Goal: Navigation & Orientation: Find specific page/section

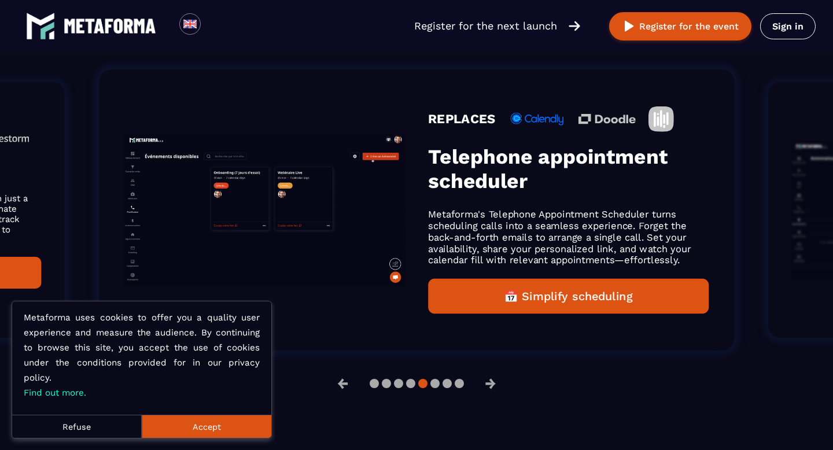
scroll to position [756, 0]
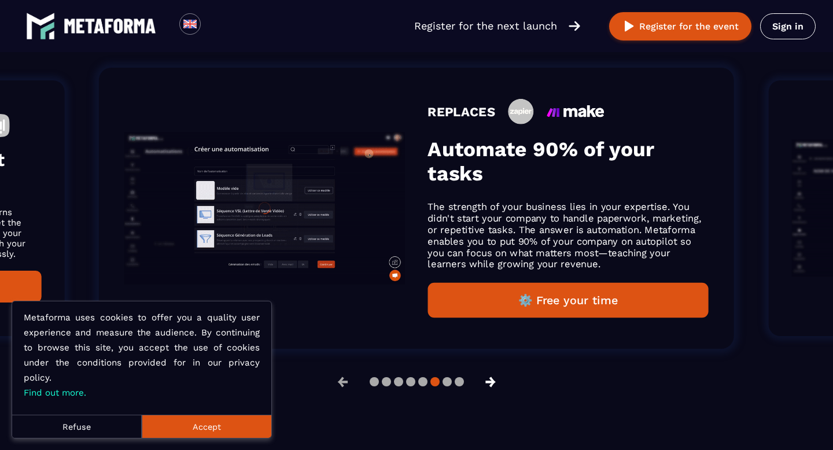
click at [496, 383] on button "→" at bounding box center [491, 382] width 30 height 28
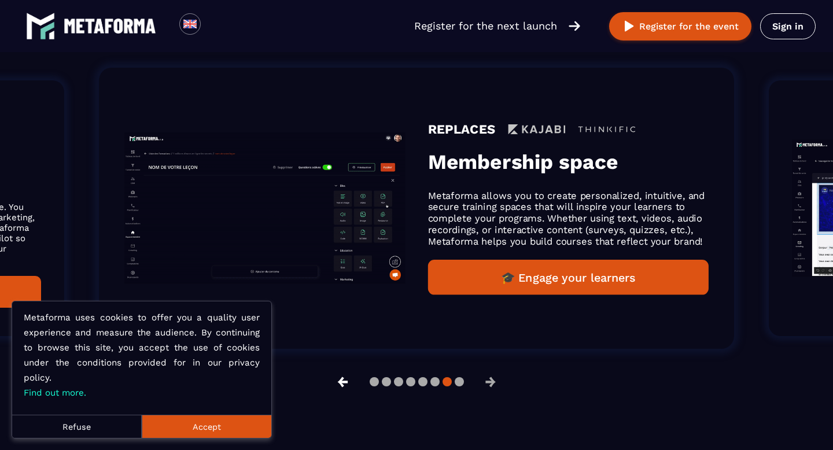
click at [342, 381] on button "←" at bounding box center [343, 382] width 30 height 28
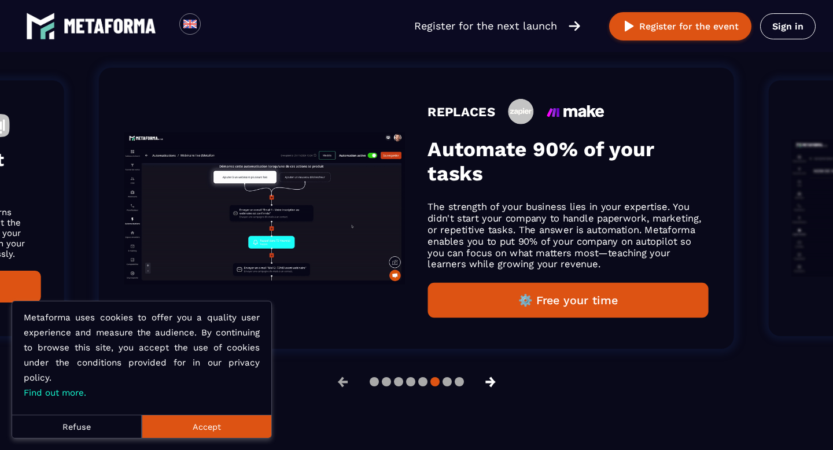
click at [494, 382] on button "→" at bounding box center [491, 382] width 30 height 28
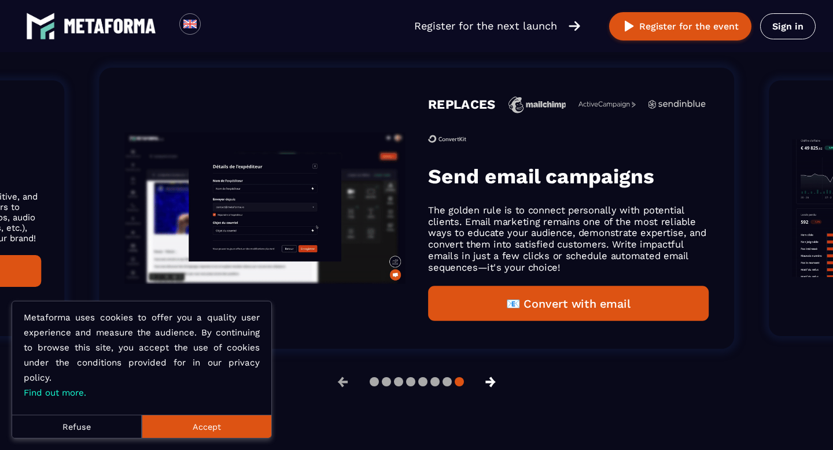
click at [494, 382] on button "→" at bounding box center [491, 382] width 30 height 28
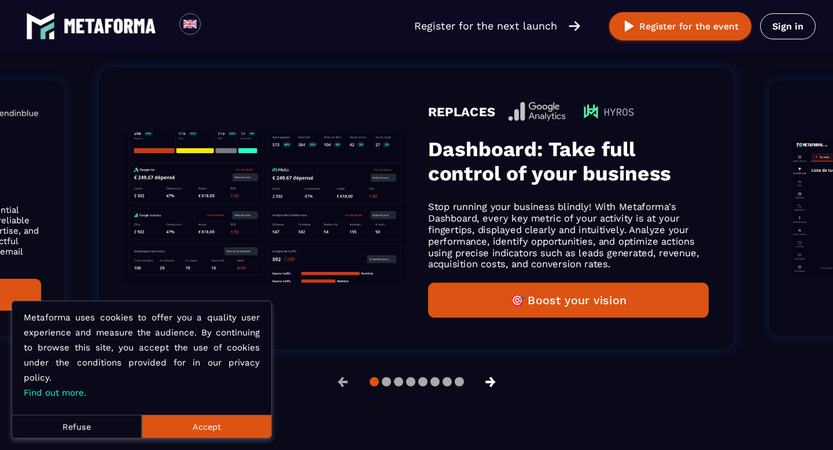
click at [494, 382] on button "→" at bounding box center [491, 382] width 30 height 28
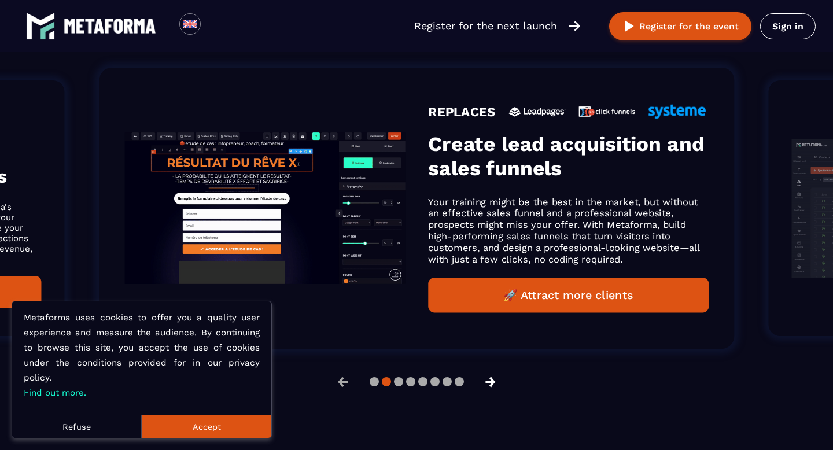
click at [494, 382] on button "→" at bounding box center [491, 382] width 30 height 28
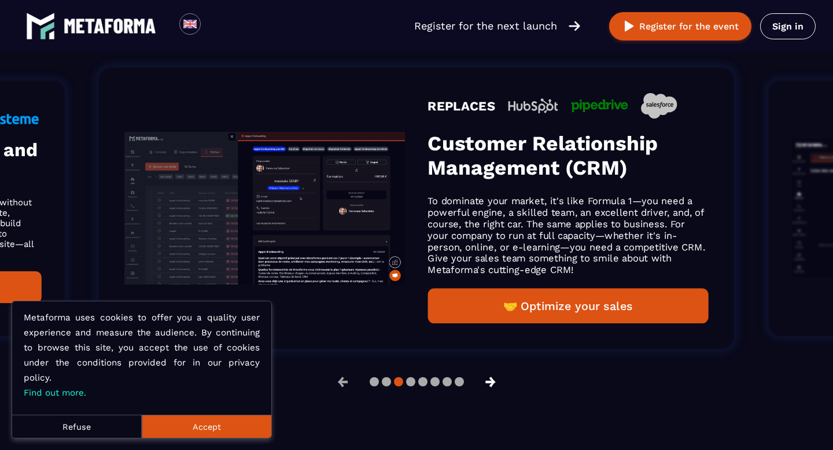
click at [494, 382] on button "→" at bounding box center [491, 382] width 30 height 28
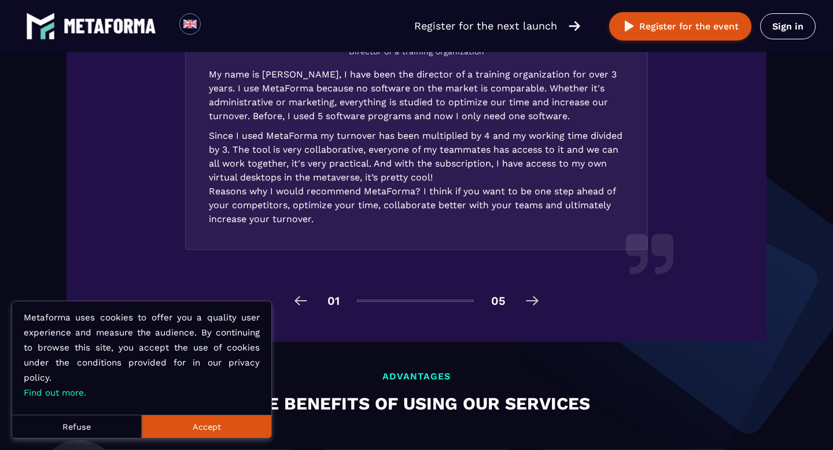
scroll to position [1697, 0]
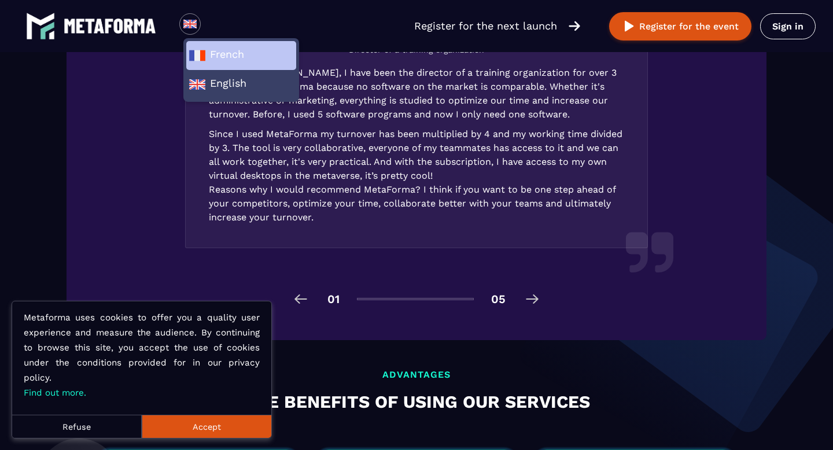
click at [215, 58] on span "French" at bounding box center [241, 55] width 105 height 17
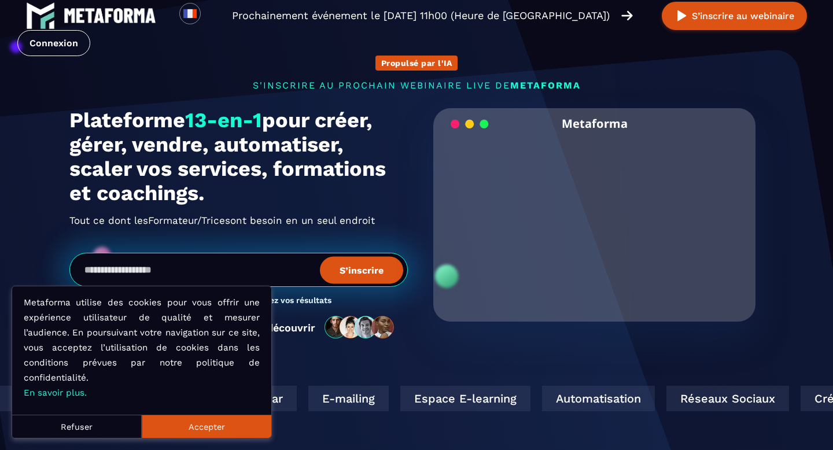
scroll to position [20, 0]
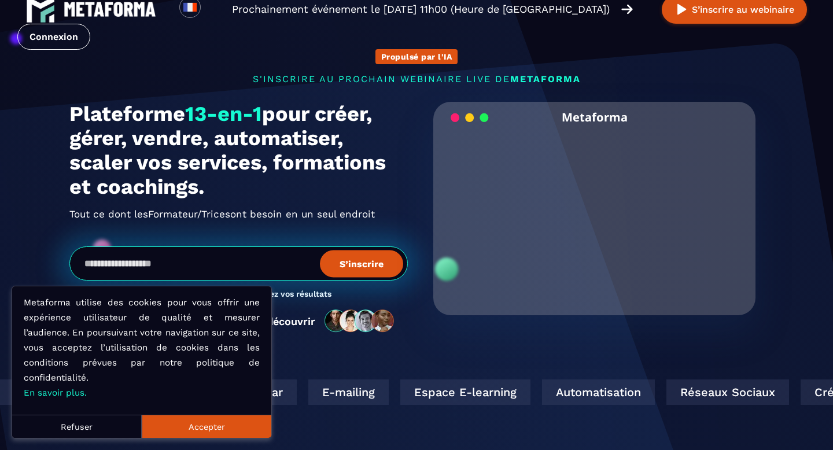
click at [200, 424] on button "Accepter" at bounding box center [207, 426] width 130 height 23
